Goal: Task Accomplishment & Management: Use online tool/utility

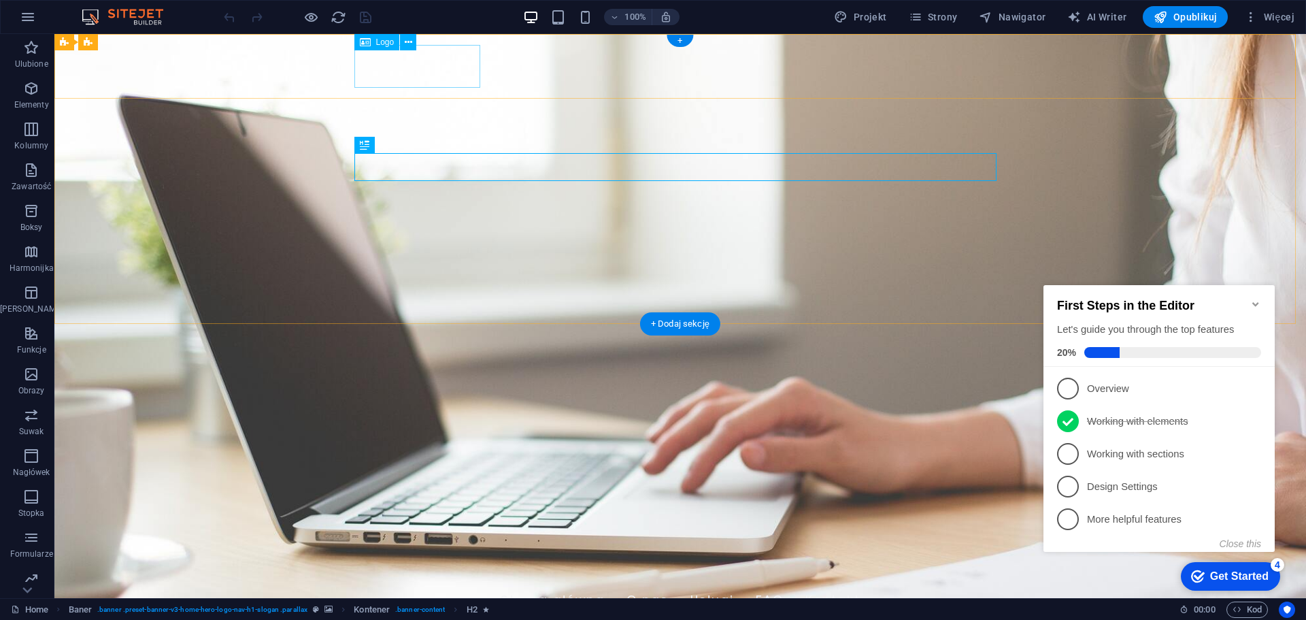
click at [442, 541] on div "[DOMAIN_NAME]" at bounding box center [680, 562] width 642 height 43
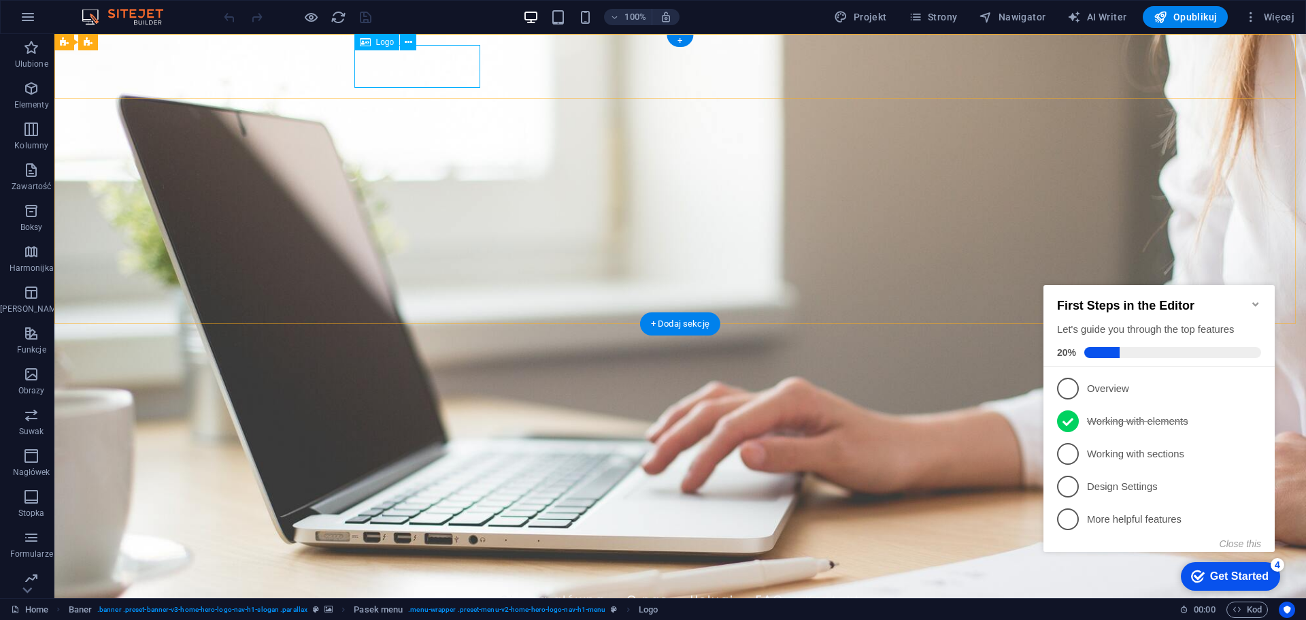
click at [458, 541] on div "[DOMAIN_NAME]" at bounding box center [680, 562] width 642 height 43
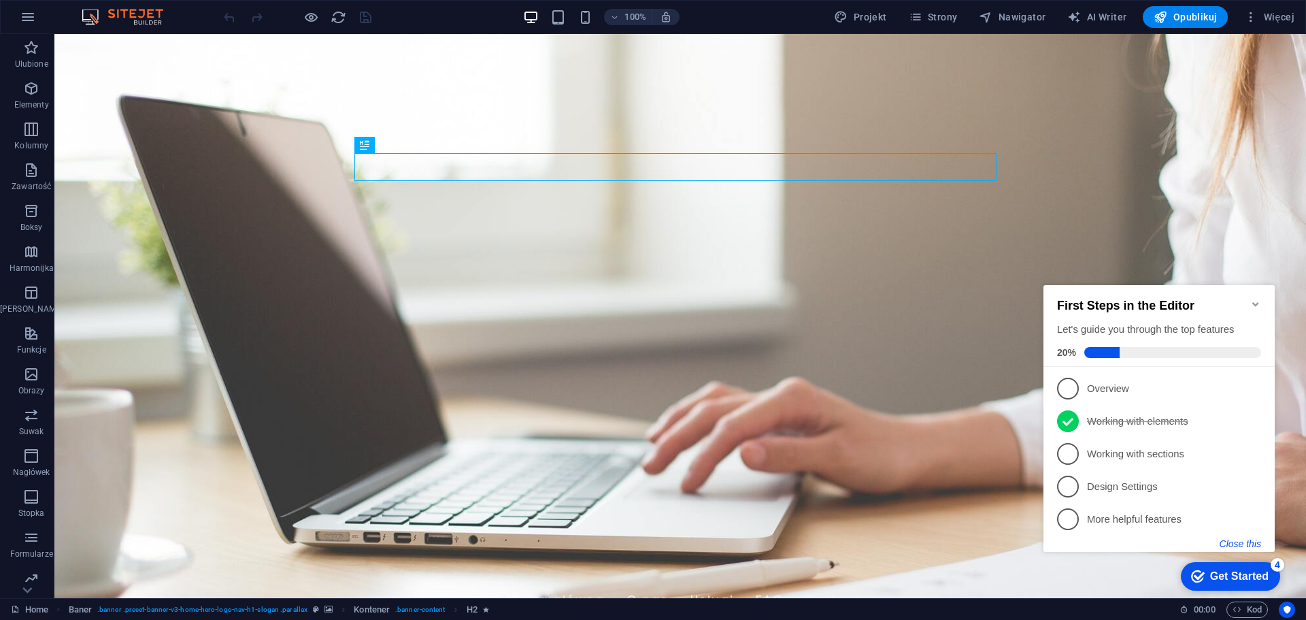
click at [1243, 540] on button "Close this" at bounding box center [1239, 543] width 41 height 11
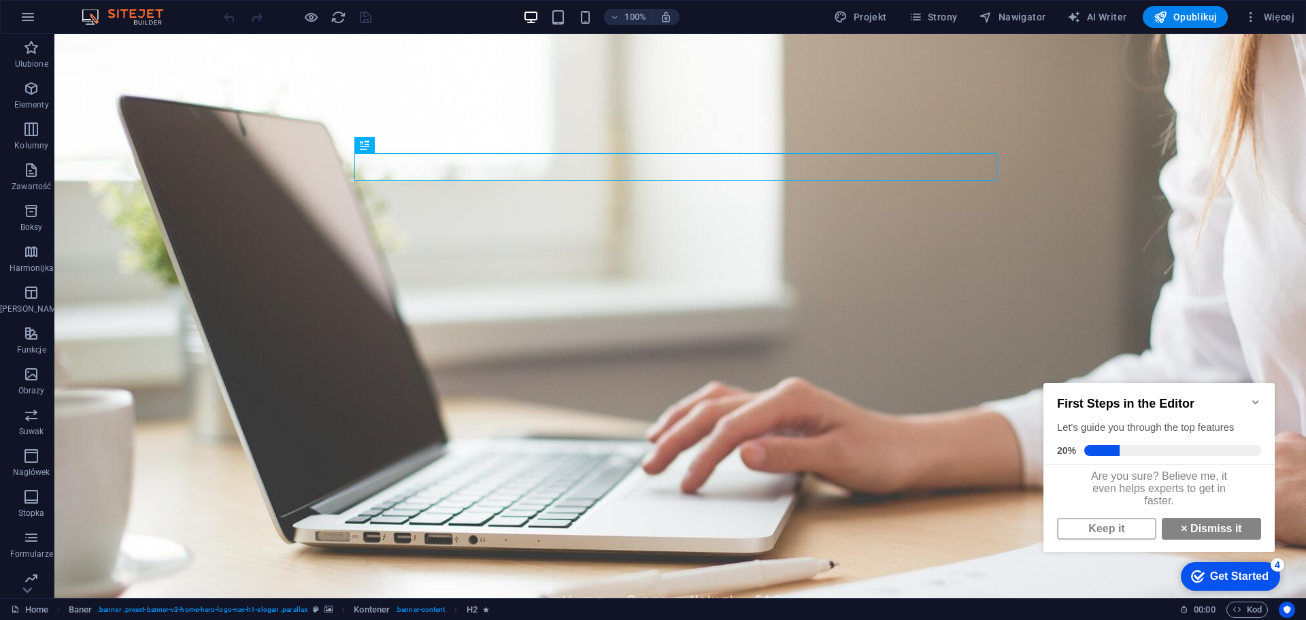
click at [1256, 400] on icon "Minimize checklist" at bounding box center [1255, 402] width 6 height 4
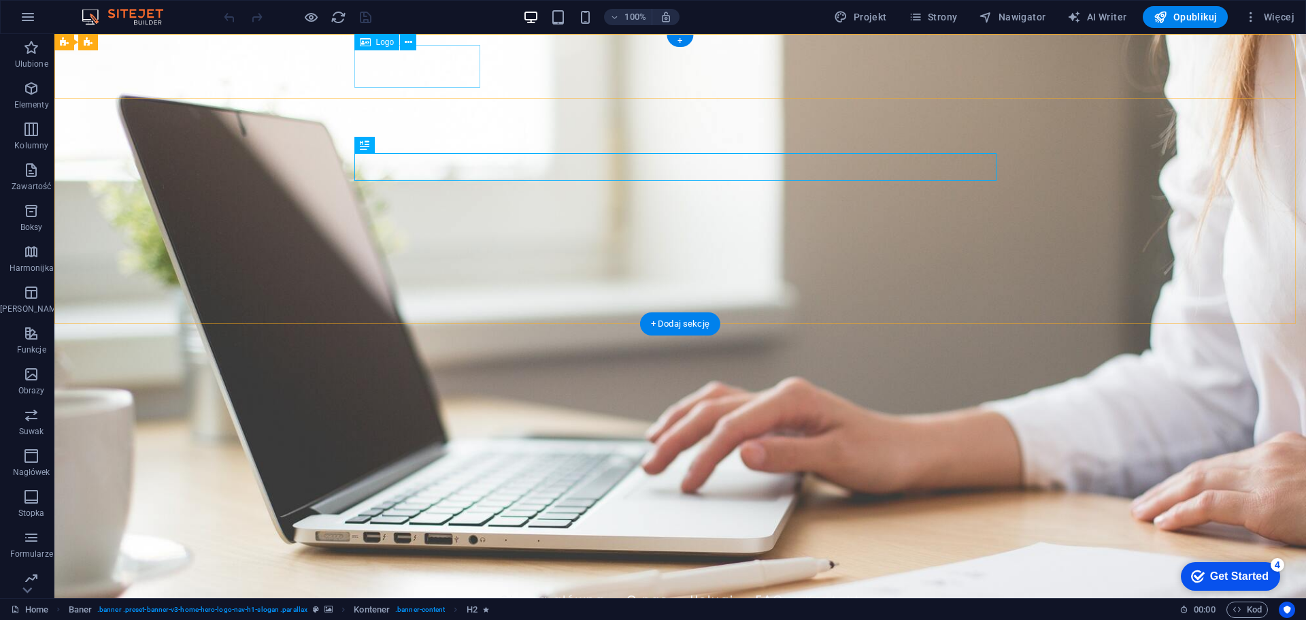
click at [395, 541] on div "[DOMAIN_NAME]" at bounding box center [680, 562] width 642 height 43
click at [275, 301] on figure at bounding box center [679, 316] width 1251 height 564
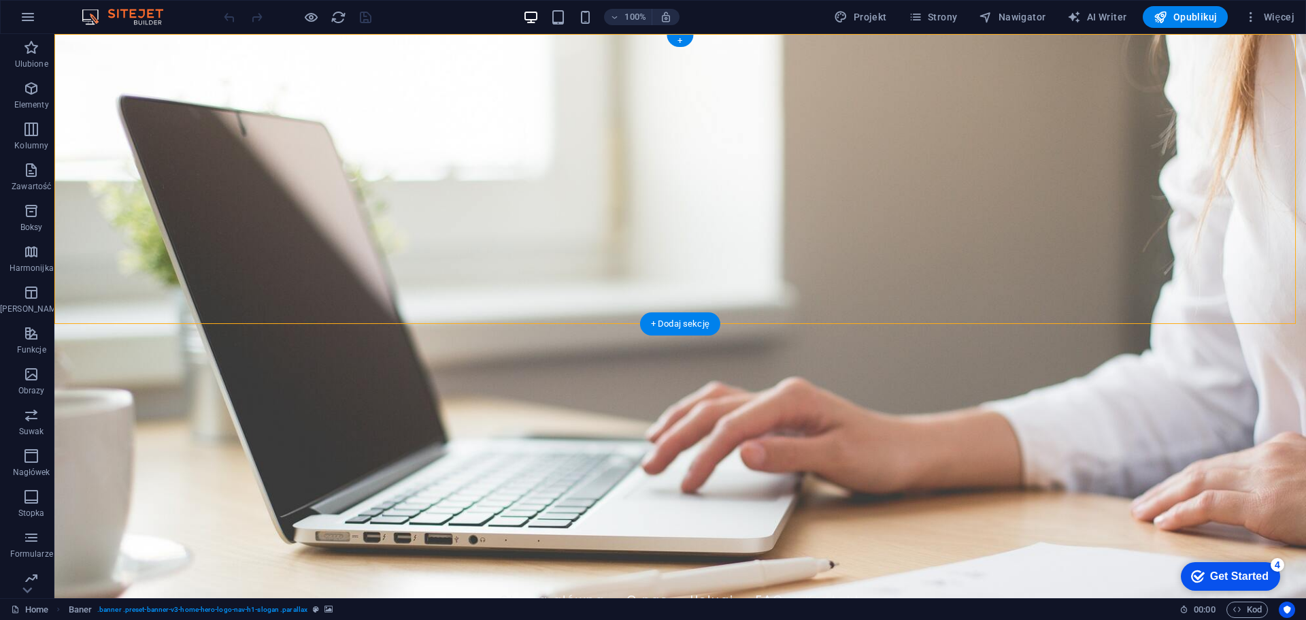
click at [275, 301] on figure at bounding box center [679, 316] width 1251 height 564
select select "vh"
select select "header"
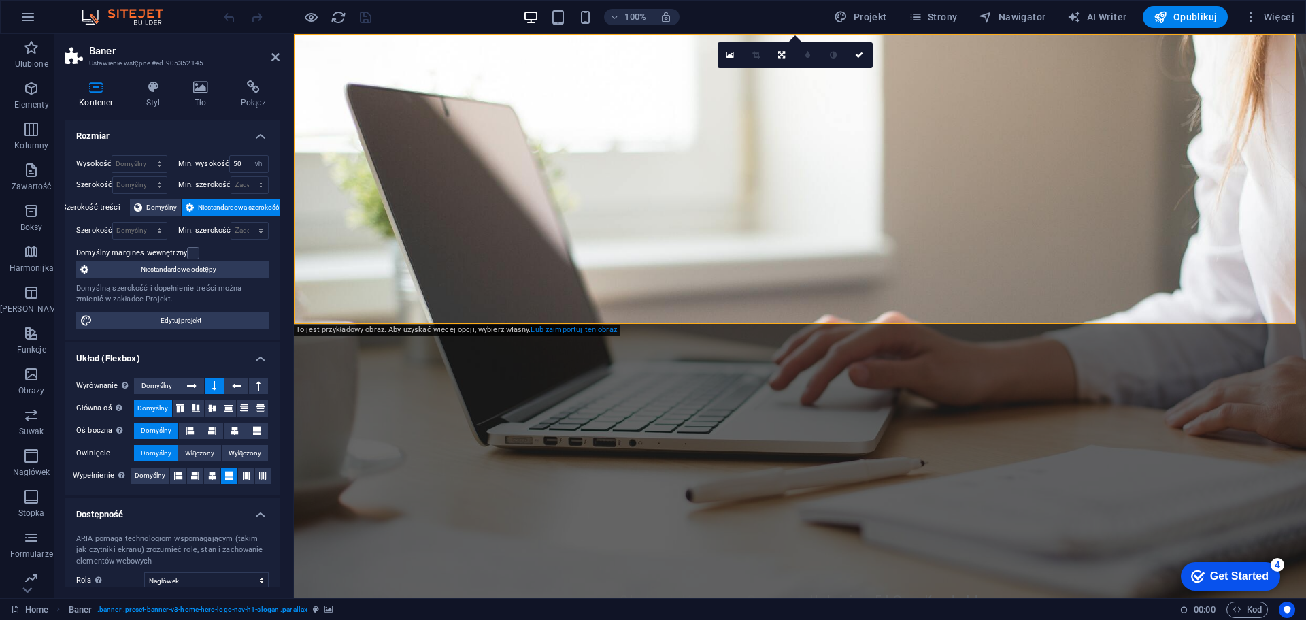
click at [569, 333] on link "Lub zaimportuj ten obraz" at bounding box center [573, 329] width 86 height 9
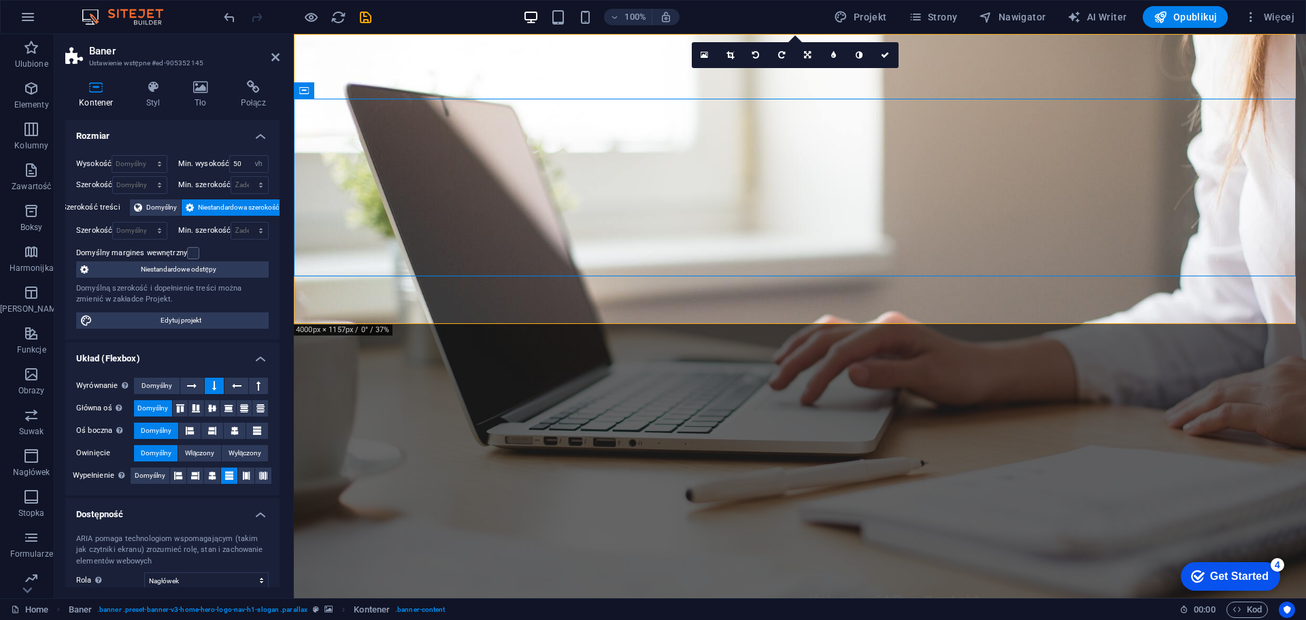
click at [458, 304] on figure at bounding box center [800, 316] width 1012 height 564
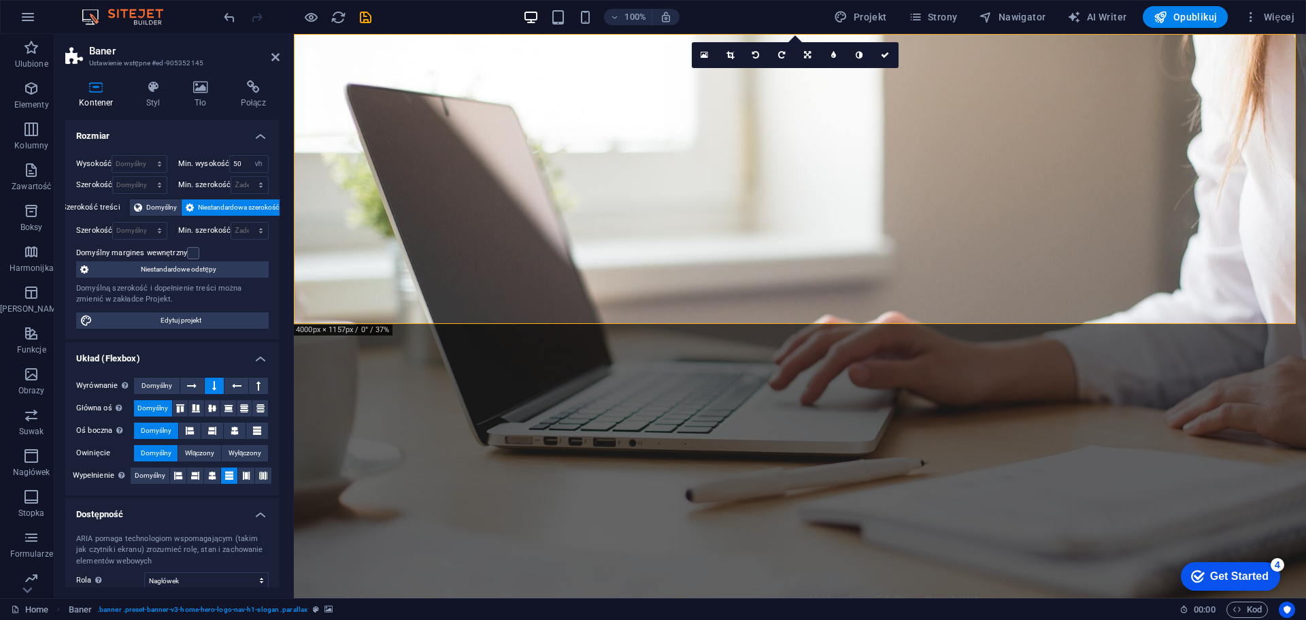
click at [444, 311] on figure at bounding box center [800, 316] width 1012 height 564
click at [143, 97] on h4 "Styl" at bounding box center [156, 94] width 47 height 29
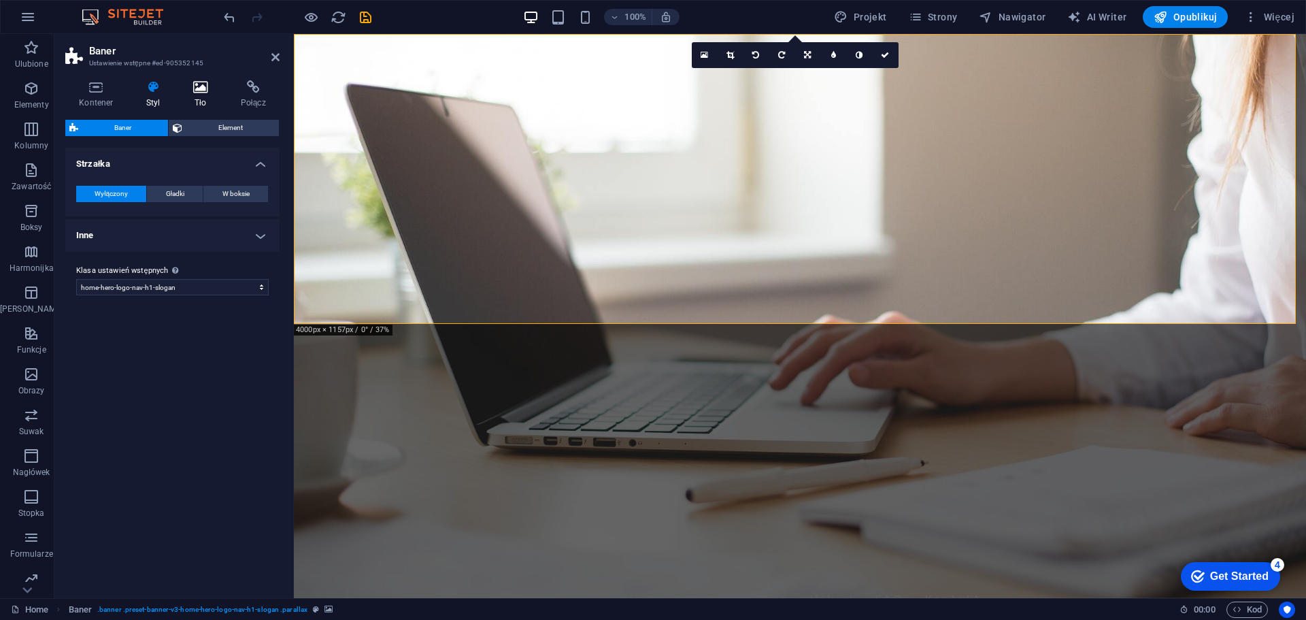
click at [207, 97] on h4 "Tło" at bounding box center [204, 94] width 48 height 29
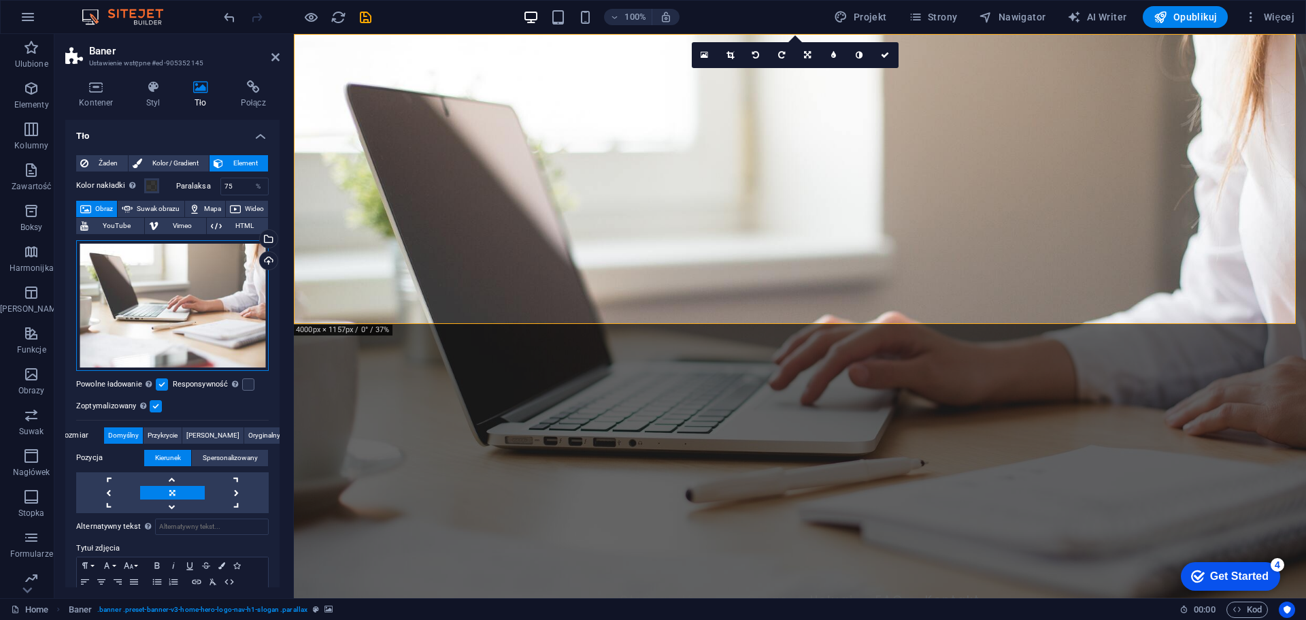
drag, startPoint x: 192, startPoint y: 307, endPoint x: 192, endPoint y: 288, distance: 19.7
click at [192, 288] on div "Przeciągnij pliki tutaj, kliknij, aby wybrać pliki lub wybierz pliki z Plików l…" at bounding box center [172, 305] width 192 height 131
